Goal: Check status: Check status

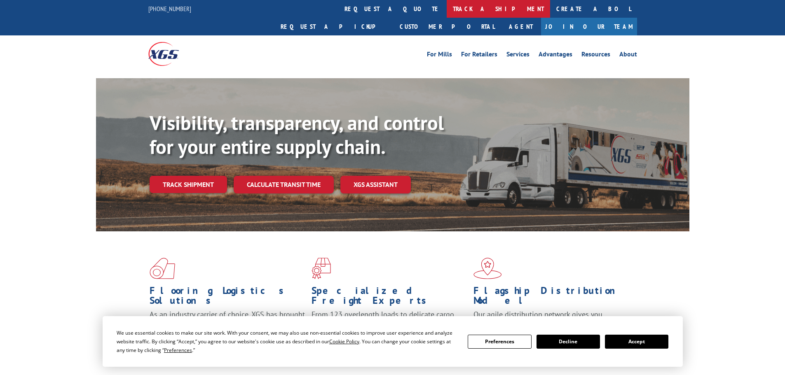
click at [447, 12] on link "track a shipment" at bounding box center [498, 9] width 103 height 18
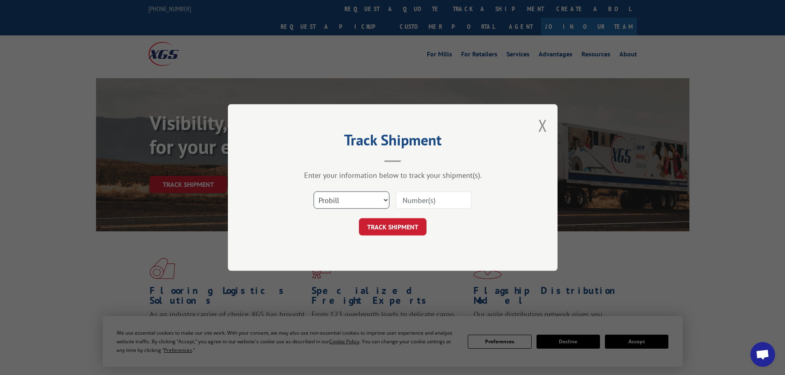
click at [382, 199] on select "Select category... Probill BOL PO" at bounding box center [352, 200] width 76 height 17
select select "bol"
click at [314, 192] on select "Select category... Probill BOL PO" at bounding box center [352, 200] width 76 height 17
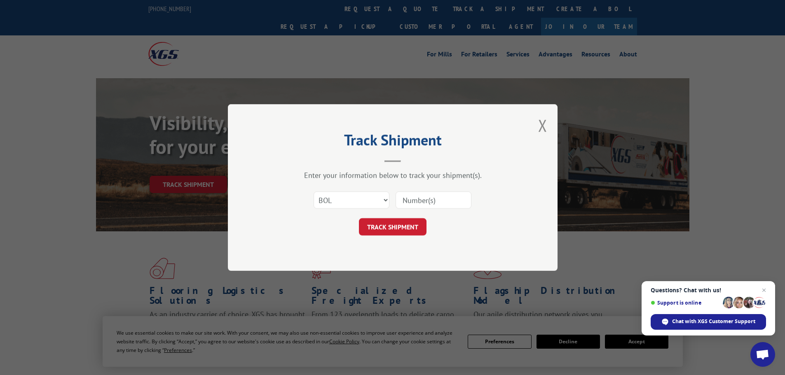
click at [418, 201] on input at bounding box center [434, 200] width 76 height 17
paste input "5199369"
type input "5199369"
click at [408, 222] on button "TRACK SHIPMENT" at bounding box center [393, 226] width 68 height 17
